Goal: Task Accomplishment & Management: Use online tool/utility

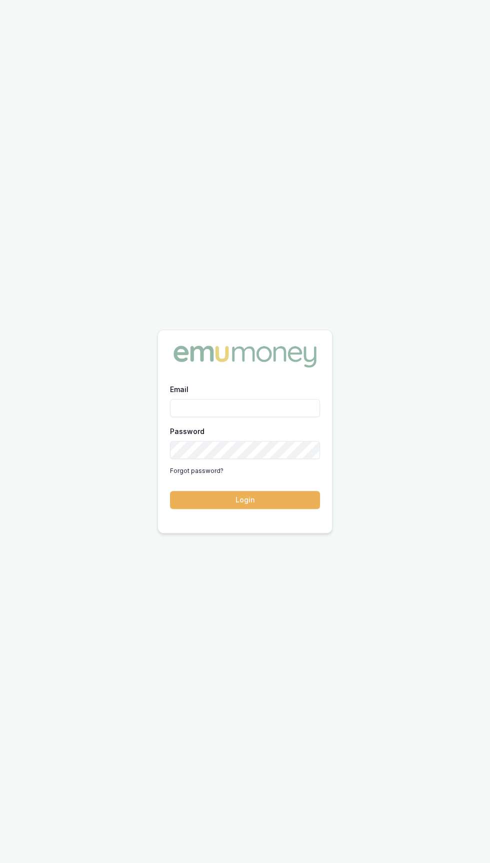
click at [293, 417] on input "Email" at bounding box center [245, 408] width 150 height 18
type input "[EMAIL_ADDRESS][DOMAIN_NAME]"
click at [170, 491] on button "Login" at bounding box center [245, 500] width 150 height 18
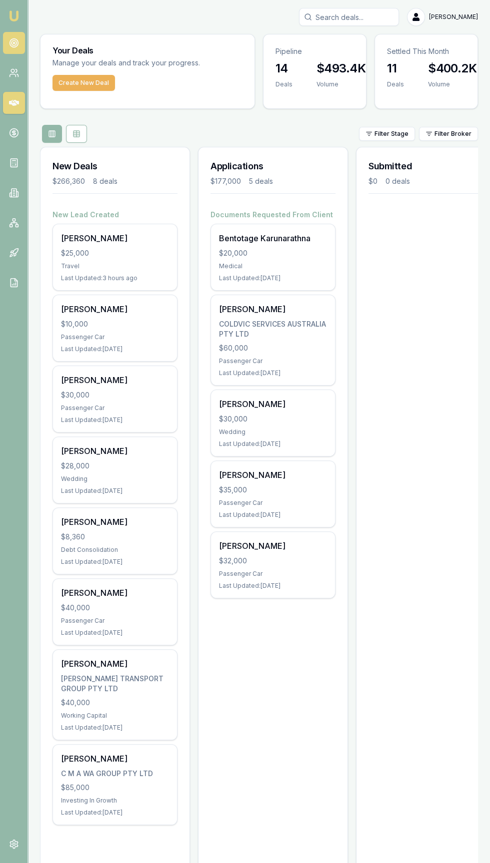
click at [13, 43] on icon at bounding box center [14, 43] width 10 height 10
